Goal: Task Accomplishment & Management: Manage account settings

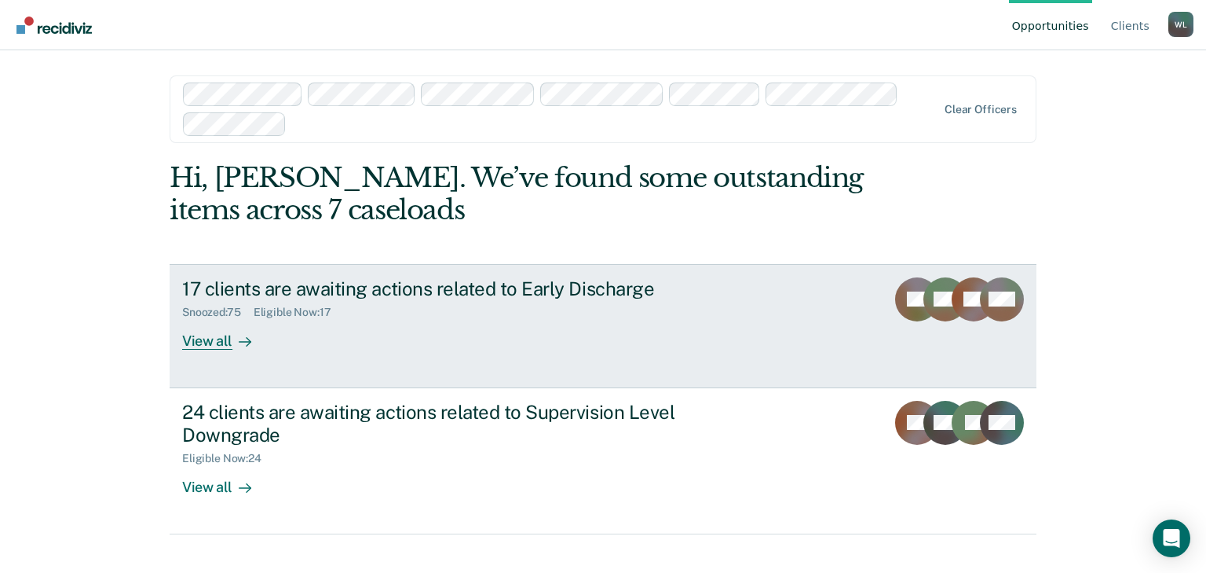
click at [494, 287] on div "17 clients are awaiting actions related to Early Discharge" at bounding box center [457, 288] width 551 height 23
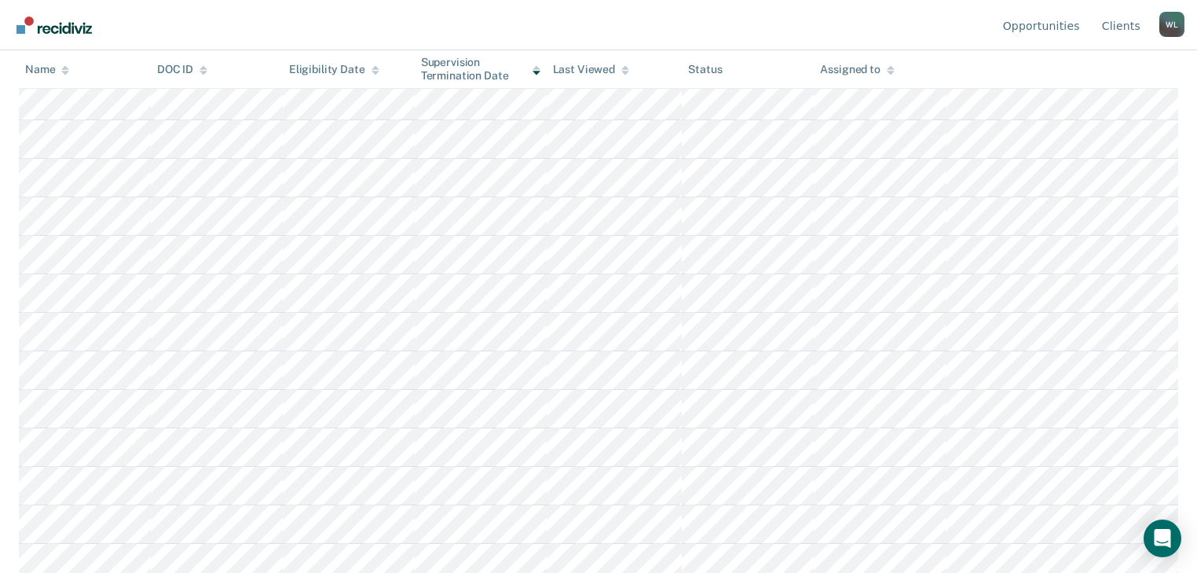
scroll to position [342, 0]
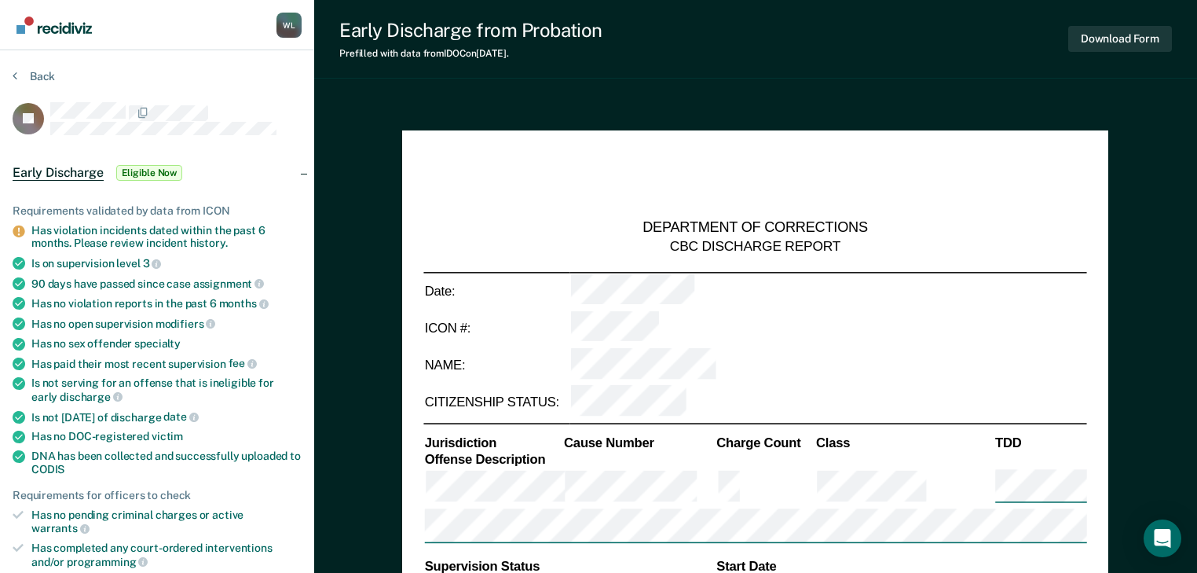
type textarea "x"
click at [35, 70] on button "Back" at bounding box center [34, 76] width 42 height 14
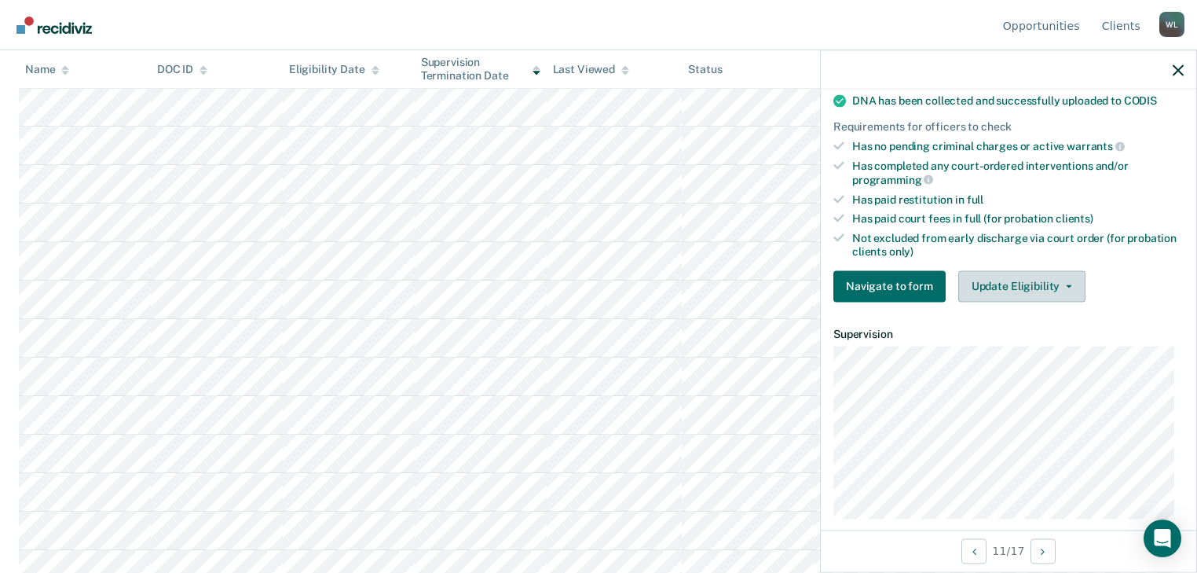
scroll to position [377, 0]
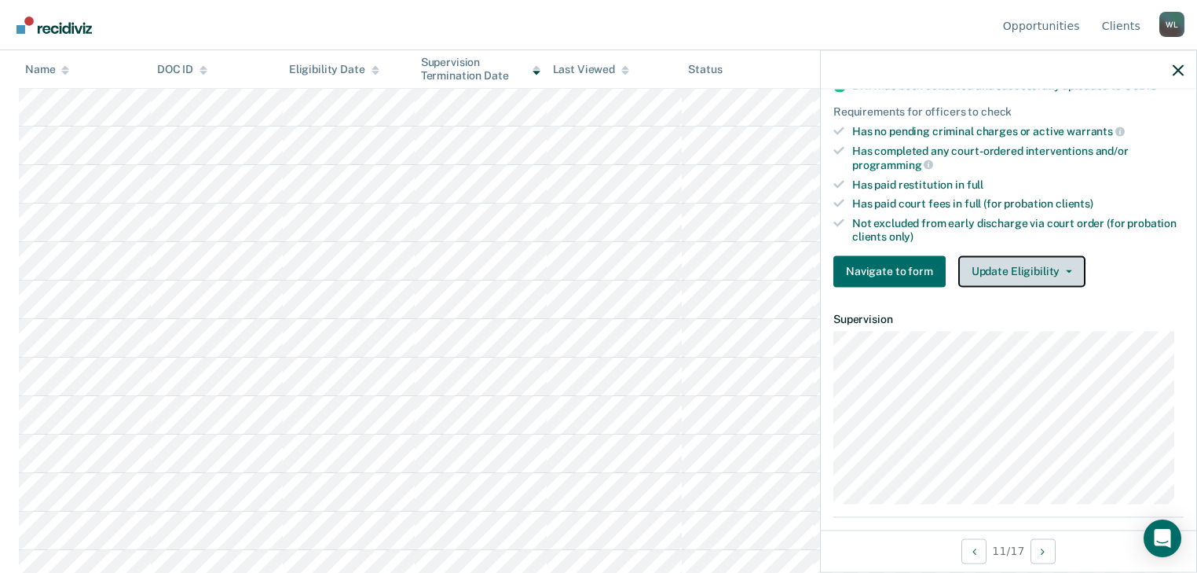
click at [1012, 262] on button "Update Eligibility" at bounding box center [1021, 270] width 127 height 31
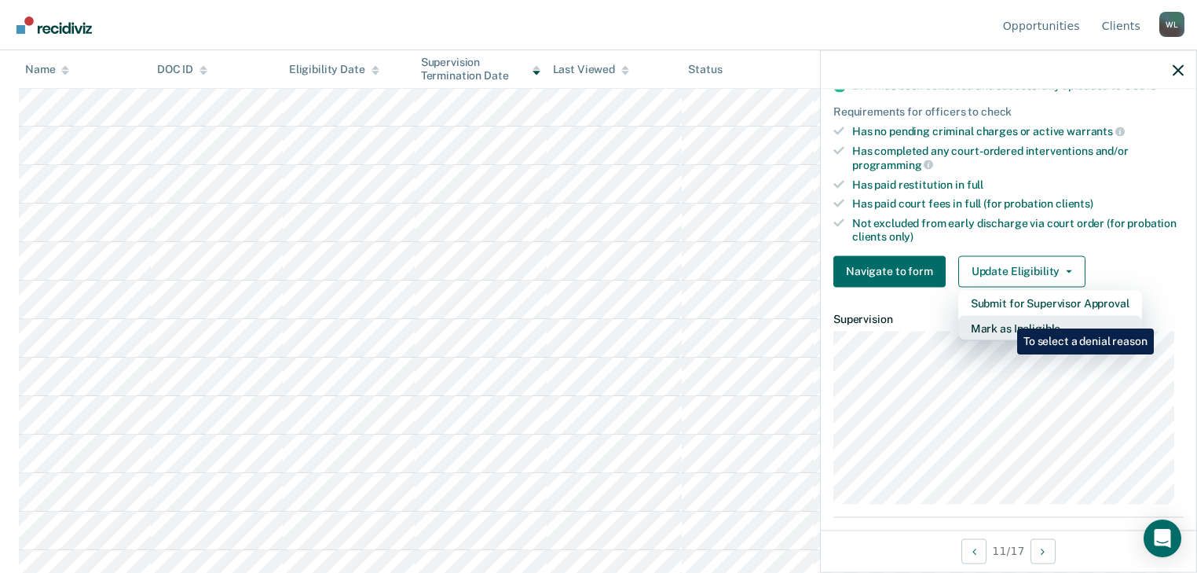
click at [1005, 316] on button "Mark as Ineligible" at bounding box center [1050, 327] width 184 height 25
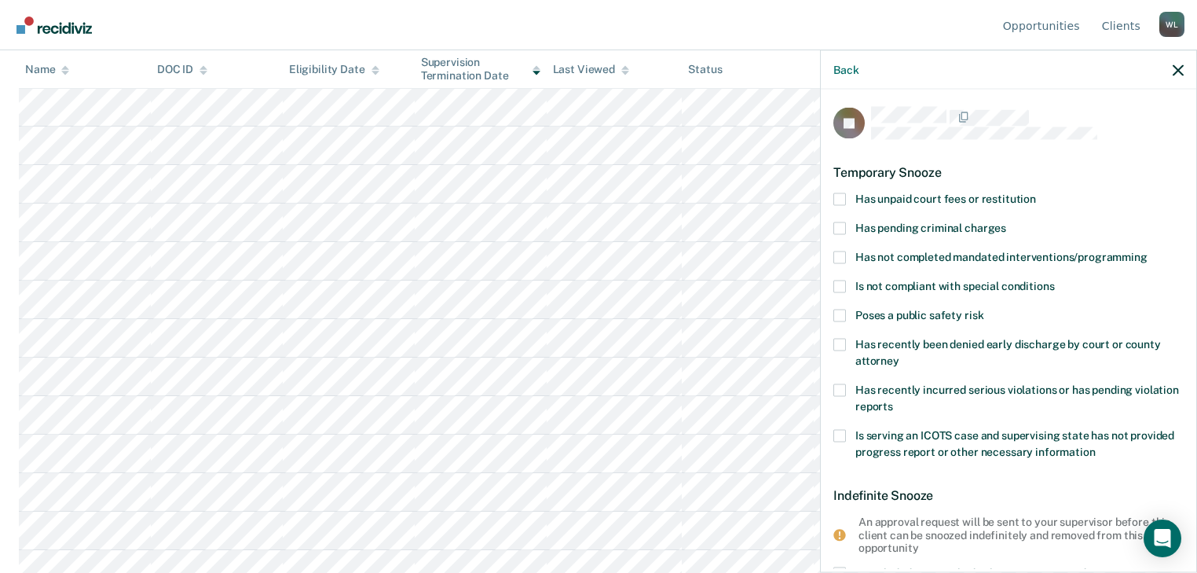
scroll to position [0, 0]
drag, startPoint x: 836, startPoint y: 284, endPoint x: 915, endPoint y: 309, distance: 83.2
click at [836, 284] on span at bounding box center [839, 287] width 13 height 13
click at [1054, 281] on input "Is not compliant with special conditions" at bounding box center [1054, 281] width 0 height 0
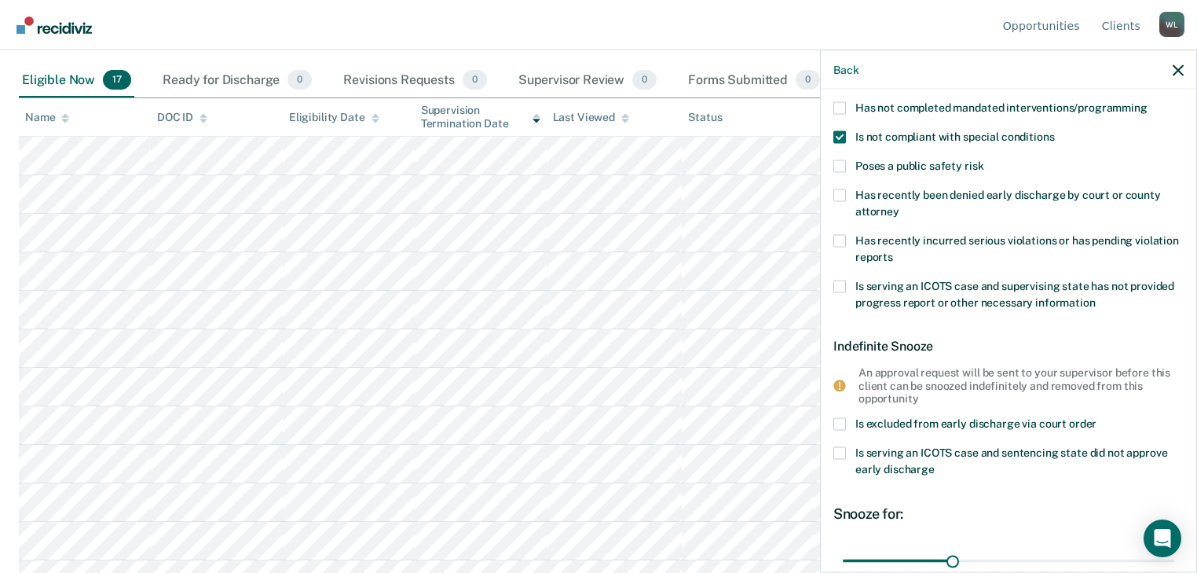
scroll to position [292, 0]
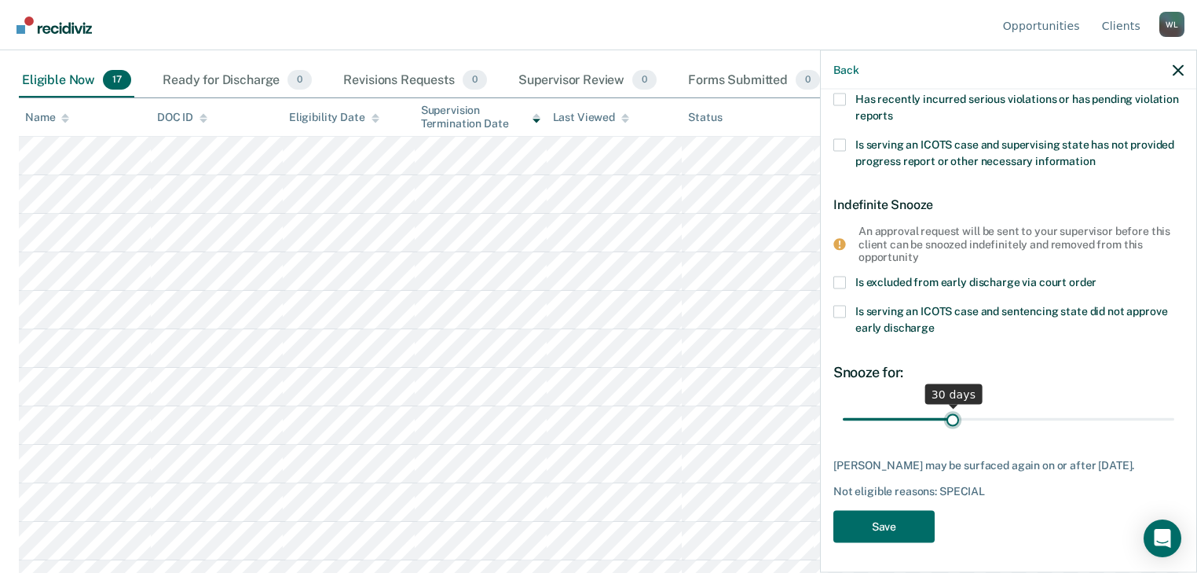
click at [948, 420] on input "range" at bounding box center [1008, 418] width 331 height 27
drag, startPoint x: 947, startPoint y: 416, endPoint x: 1173, endPoint y: 410, distance: 226.3
click at [1173, 410] on input "range" at bounding box center [1008, 418] width 331 height 27
drag, startPoint x: 1159, startPoint y: 416, endPoint x: 951, endPoint y: 422, distance: 208.2
click at [951, 422] on input "range" at bounding box center [1008, 418] width 331 height 27
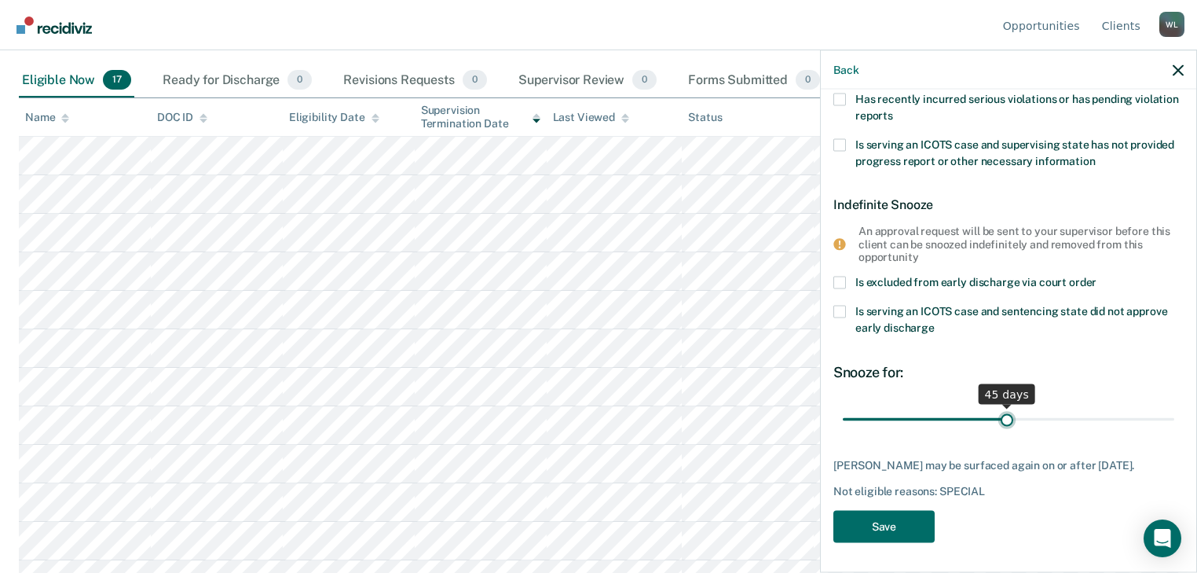
drag, startPoint x: 951, startPoint y: 415, endPoint x: 1001, endPoint y: 414, distance: 49.5
type input "45"
click at [1001, 414] on input "range" at bounding box center [1008, 418] width 331 height 27
click at [887, 523] on button "Save" at bounding box center [883, 526] width 101 height 32
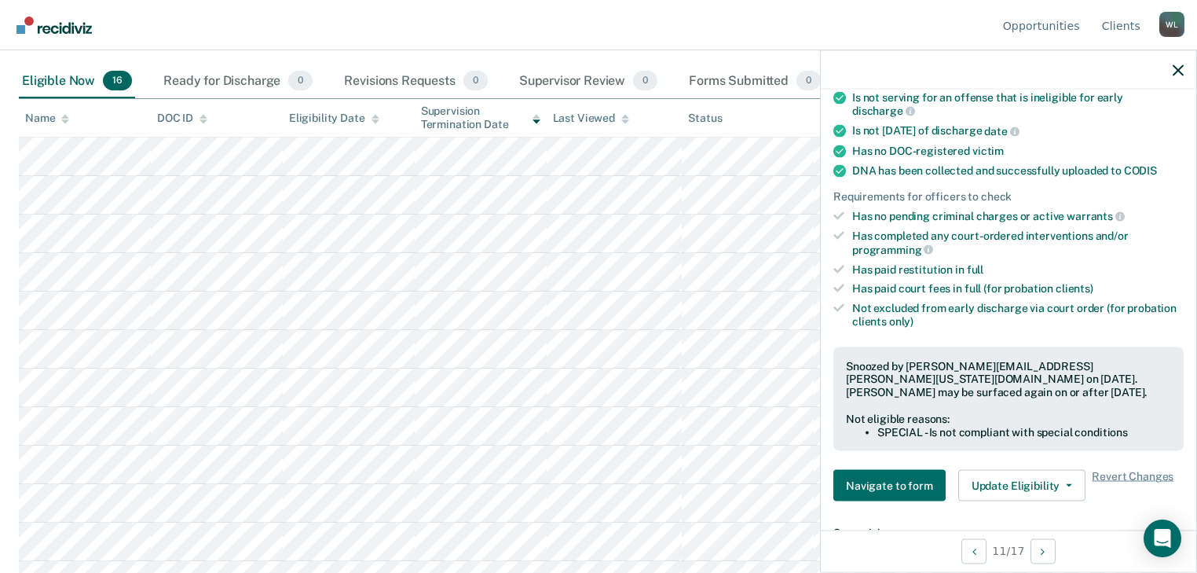
scroll to position [115, 0]
